Goal: Communication & Community: Answer question/provide support

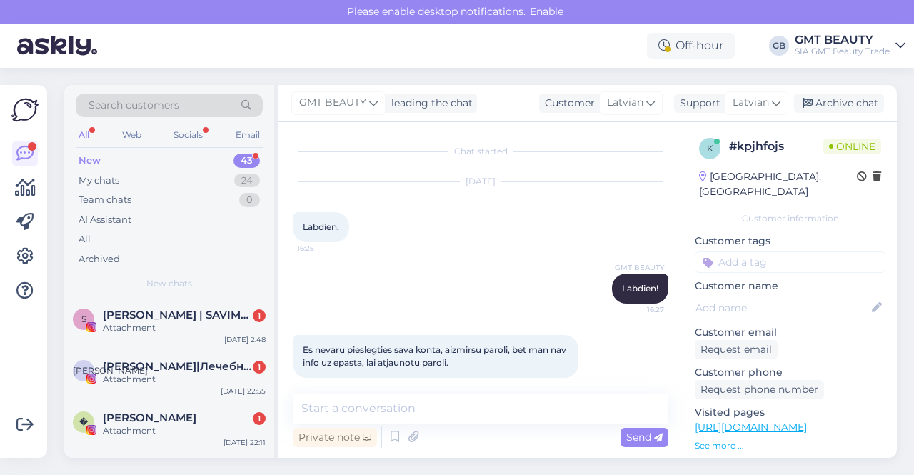
scroll to position [12, 0]
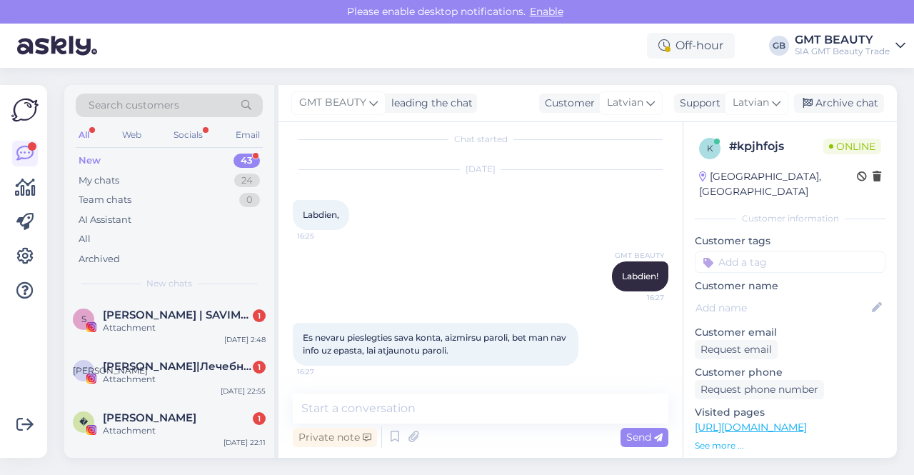
click at [522, 433] on div "Private note Send" at bounding box center [481, 436] width 376 height 27
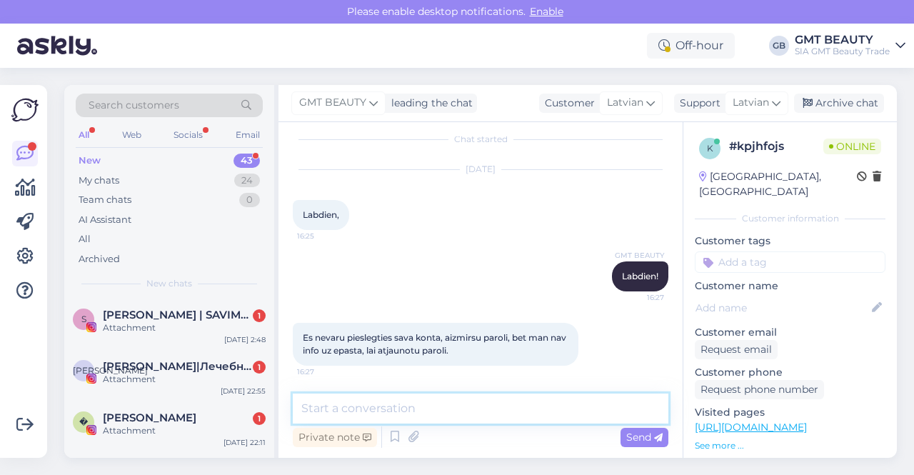
click at [373, 412] on textarea at bounding box center [481, 408] width 376 height 30
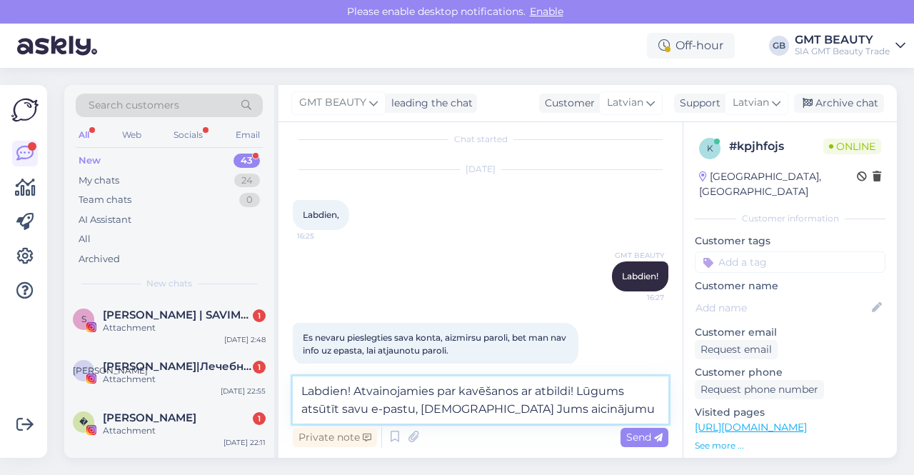
drag, startPoint x: 584, startPoint y: 393, endPoint x: 593, endPoint y: 406, distance: 15.4
click at [593, 406] on textarea "Labdien! Atvainojamies par kavēšanos ar atbildi! Lūgums atsūtīt savu e-pastu, n…" at bounding box center [481, 399] width 376 height 47
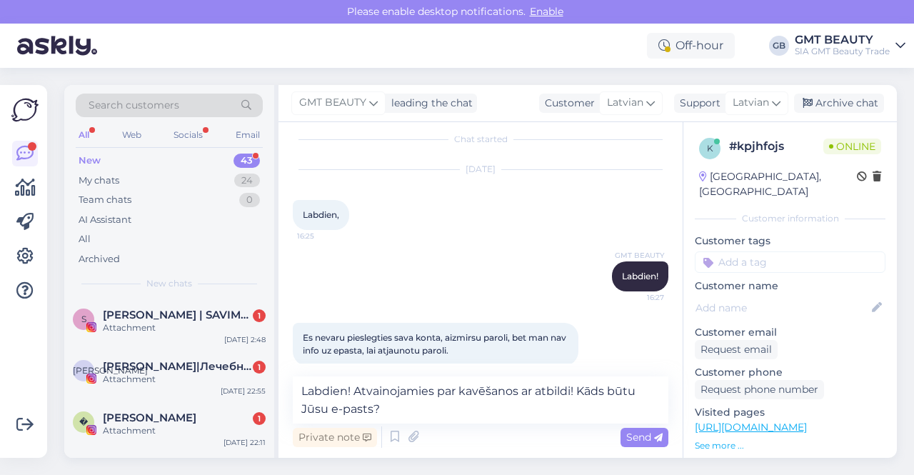
click at [858, 278] on div "Customer name" at bounding box center [790, 298] width 191 height 41
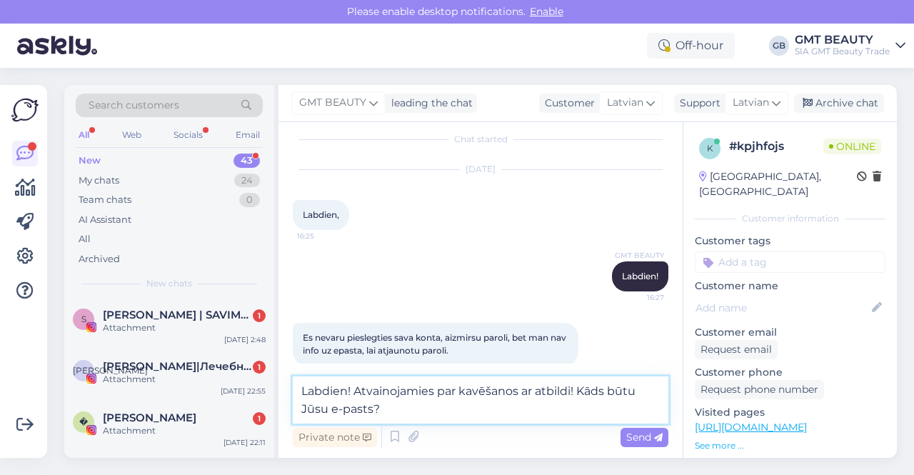
drag, startPoint x: 582, startPoint y: 392, endPoint x: 585, endPoint y: 418, distance: 26.7
click at [585, 418] on textarea "Labdien! Atvainojamies par kavēšanos ar atbildi! Kāds būtu Jūsu e-pasts?" at bounding box center [481, 399] width 376 height 47
type textarea "Labdien! Atvainojamies par kavēšanos ar atbildi! Lūgums atsūtīt savu e-pastu."
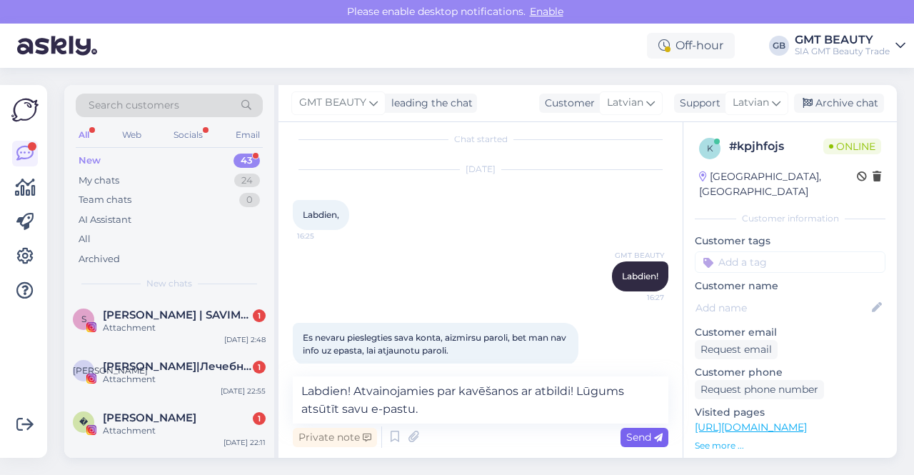
click at [652, 442] on span "Send" at bounding box center [644, 437] width 36 height 13
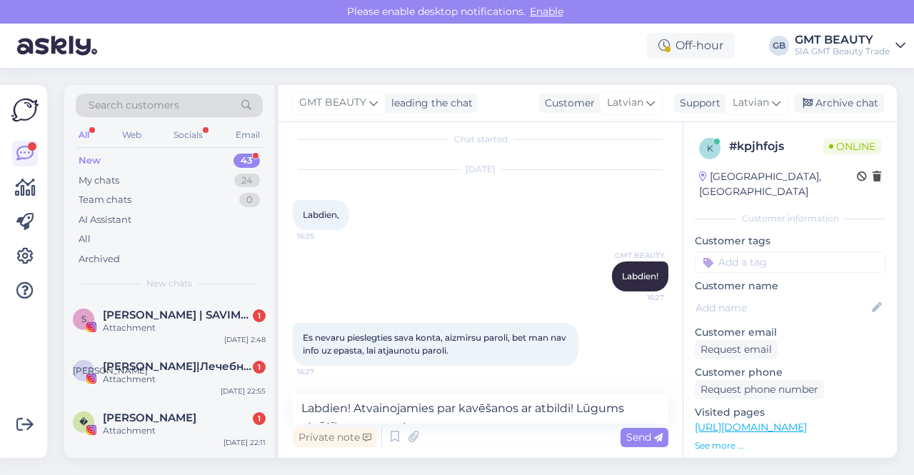
scroll to position [116, 0]
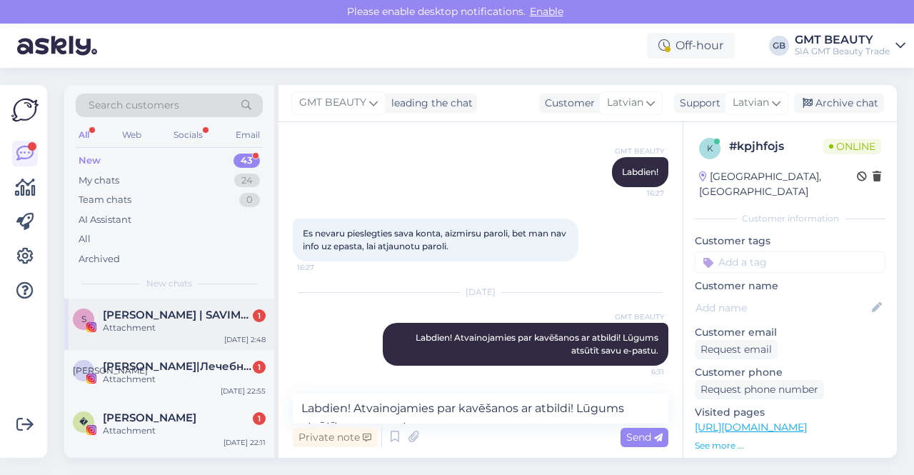
click at [164, 316] on span "[PERSON_NAME] | SAVIMASAŽAS | MASAŽAS [GEOGRAPHIC_DATA]" at bounding box center [177, 314] width 149 height 13
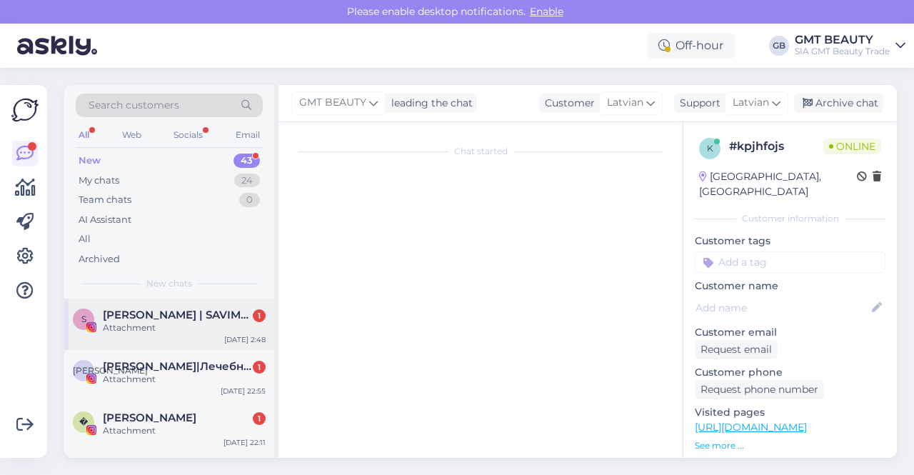
scroll to position [0, 0]
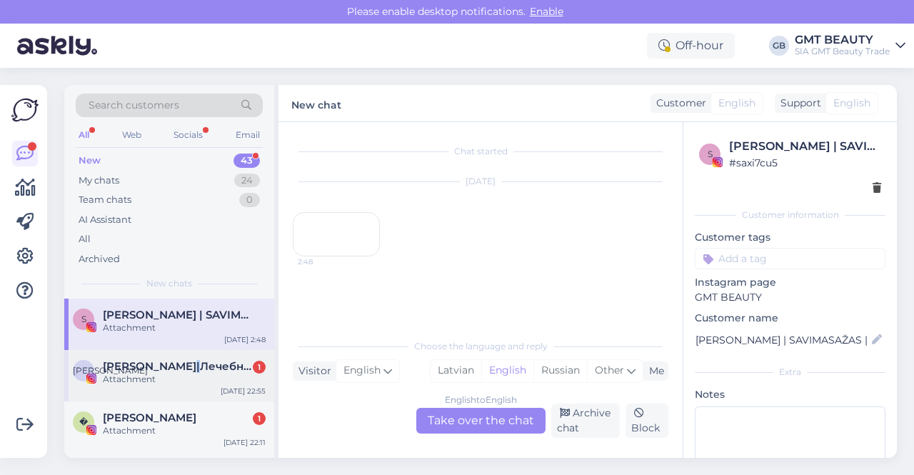
click at [197, 368] on span "[PERSON_NAME]|Лечебный массаж|[PERSON_NAME]" at bounding box center [177, 366] width 149 height 13
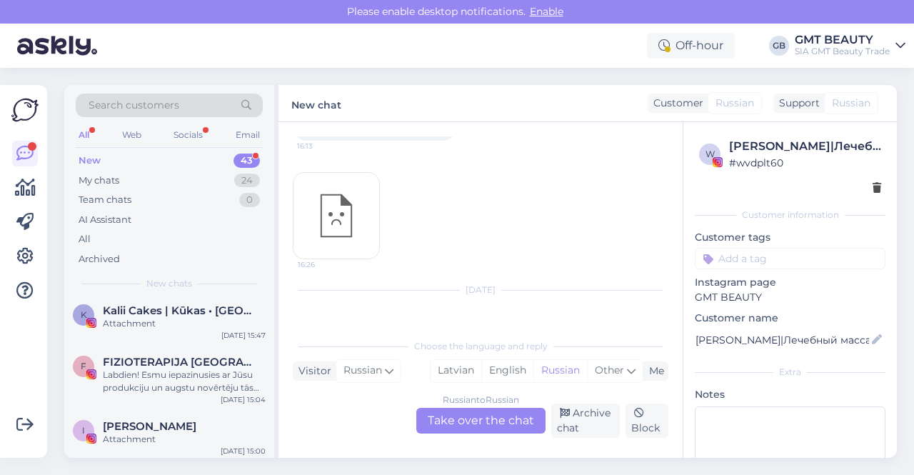
scroll to position [571, 0]
click at [147, 202] on div "Team chats 0" at bounding box center [169, 200] width 187 height 20
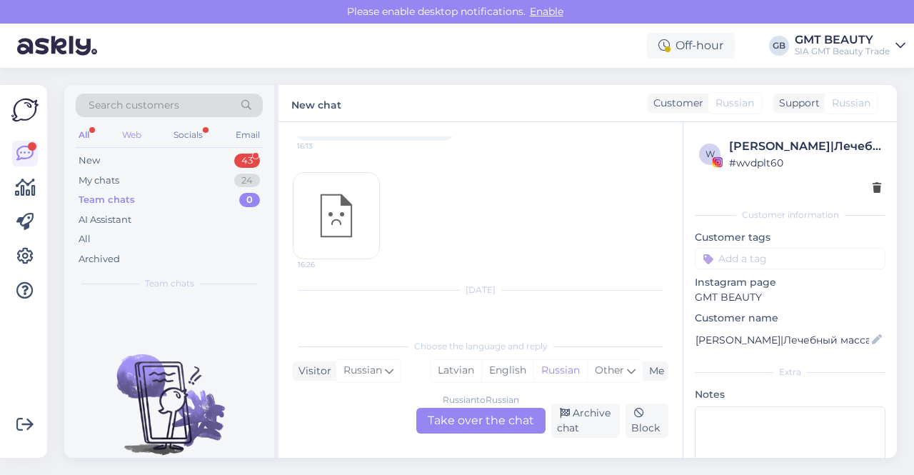
click at [136, 131] on div "Web" at bounding box center [131, 135] width 25 height 19
click at [259, 135] on div "Email" at bounding box center [248, 135] width 30 height 19
